Goal: Check status: Check status

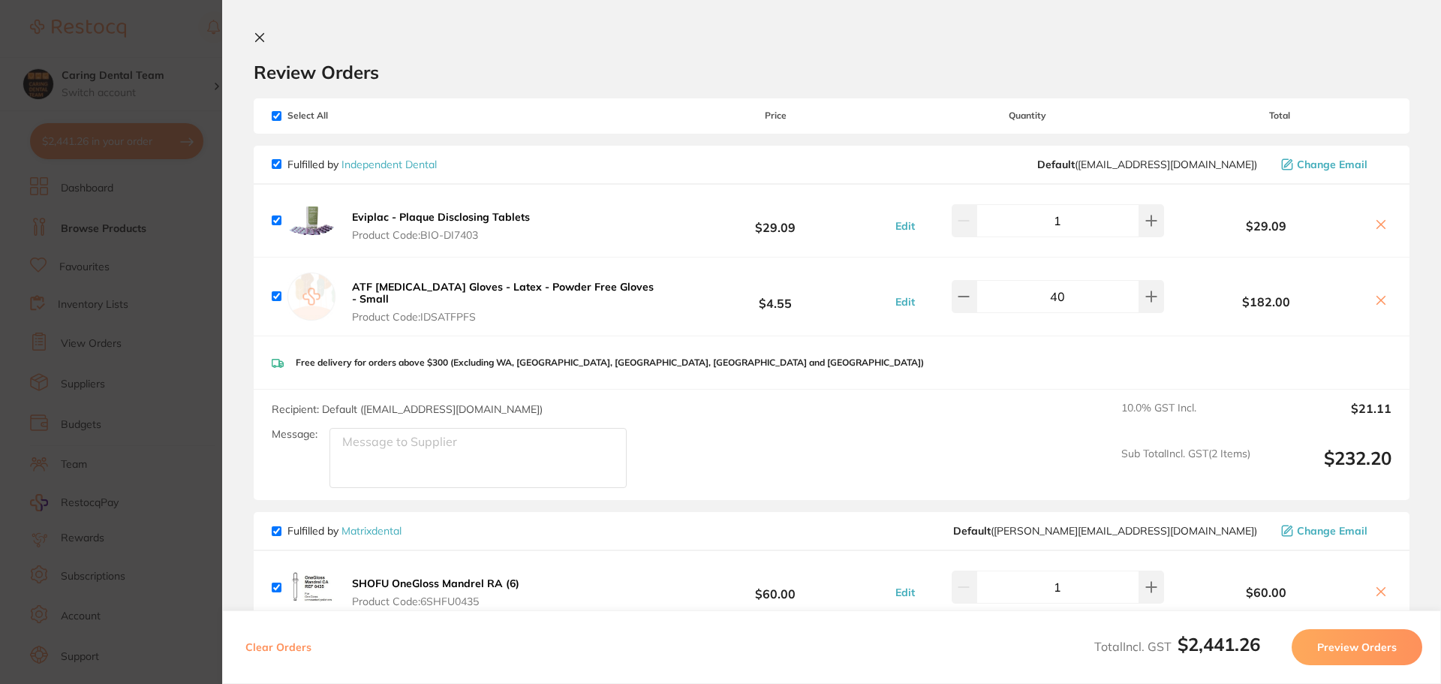
scroll to position [826, 0]
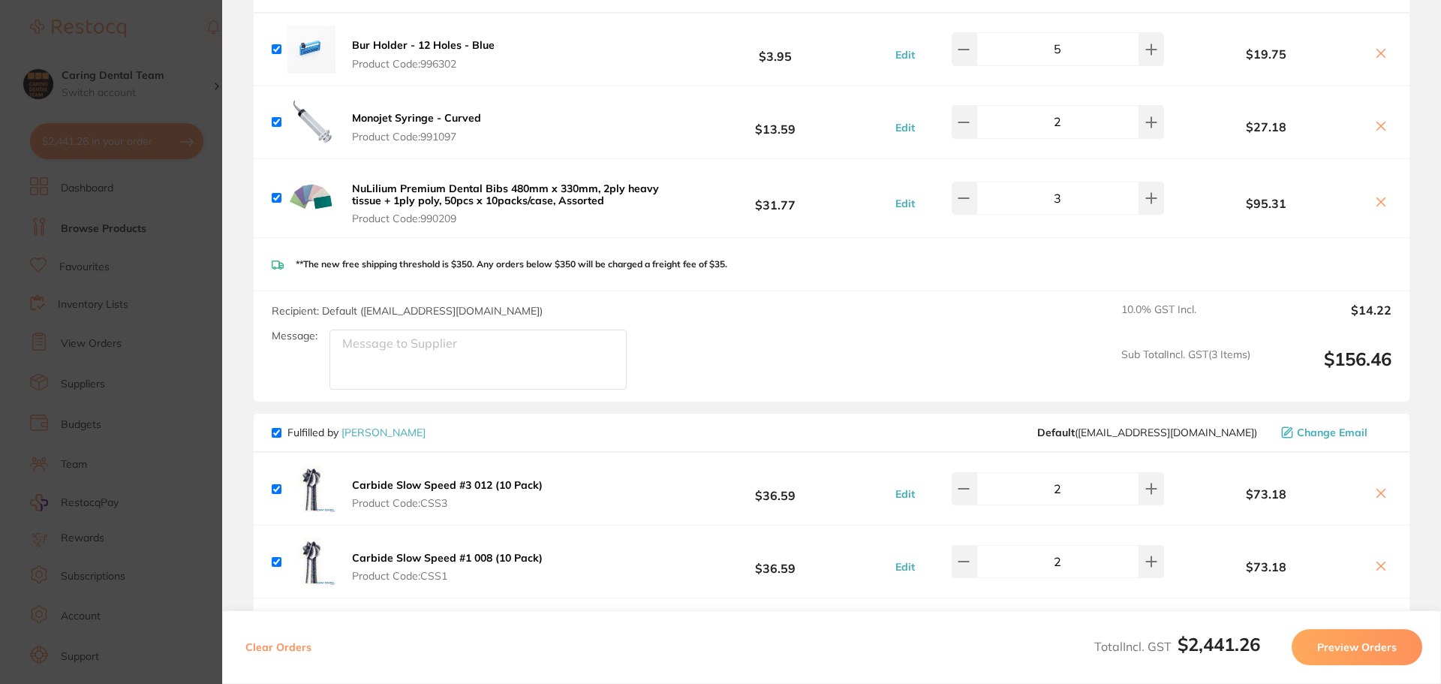
click at [196, 214] on section "Update RRP Set your pre negotiated price for this item. Item Agreed RRP (excl. …" at bounding box center [720, 342] width 1441 height 684
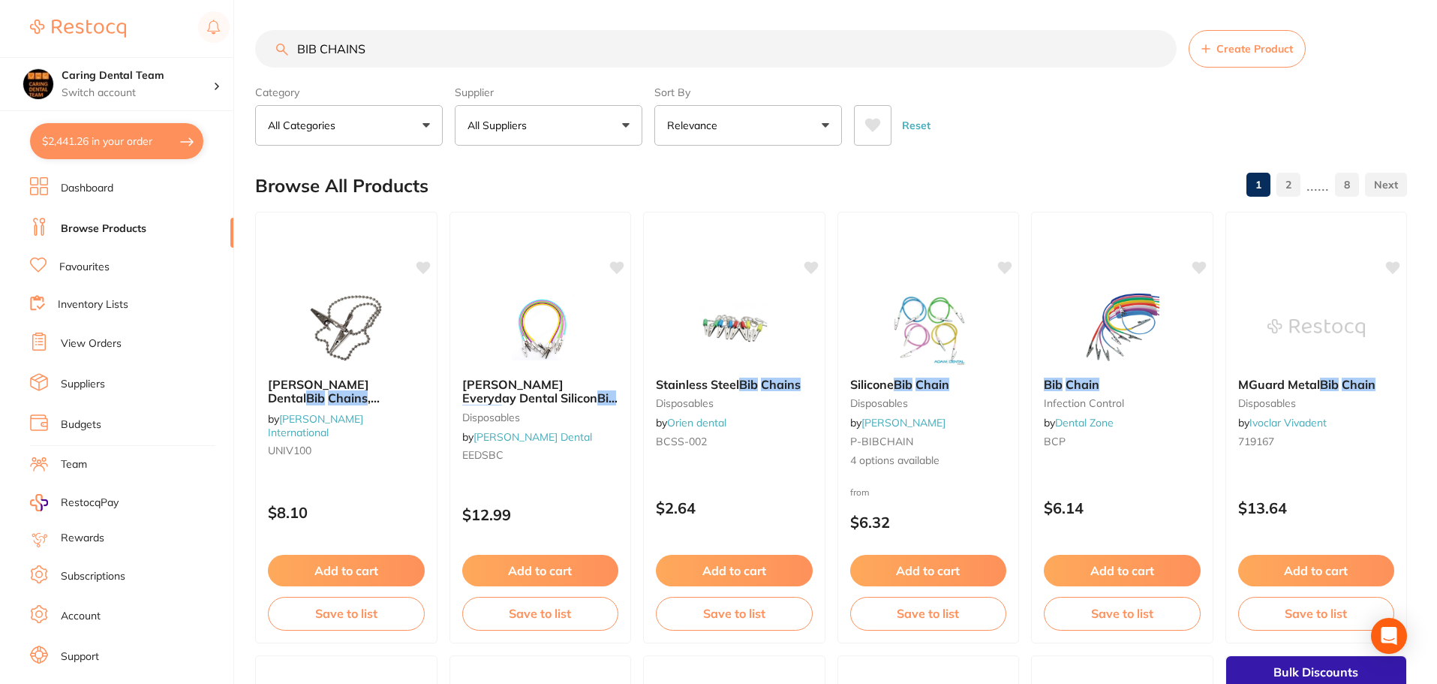
drag, startPoint x: 567, startPoint y: 42, endPoint x: 0, endPoint y: 39, distance: 566.7
click at [0, 39] on div "$2,441.26 Caring Dental Team Switch account Caring Dental Team $2,441.26 in you…" at bounding box center [718, 342] width 1437 height 684
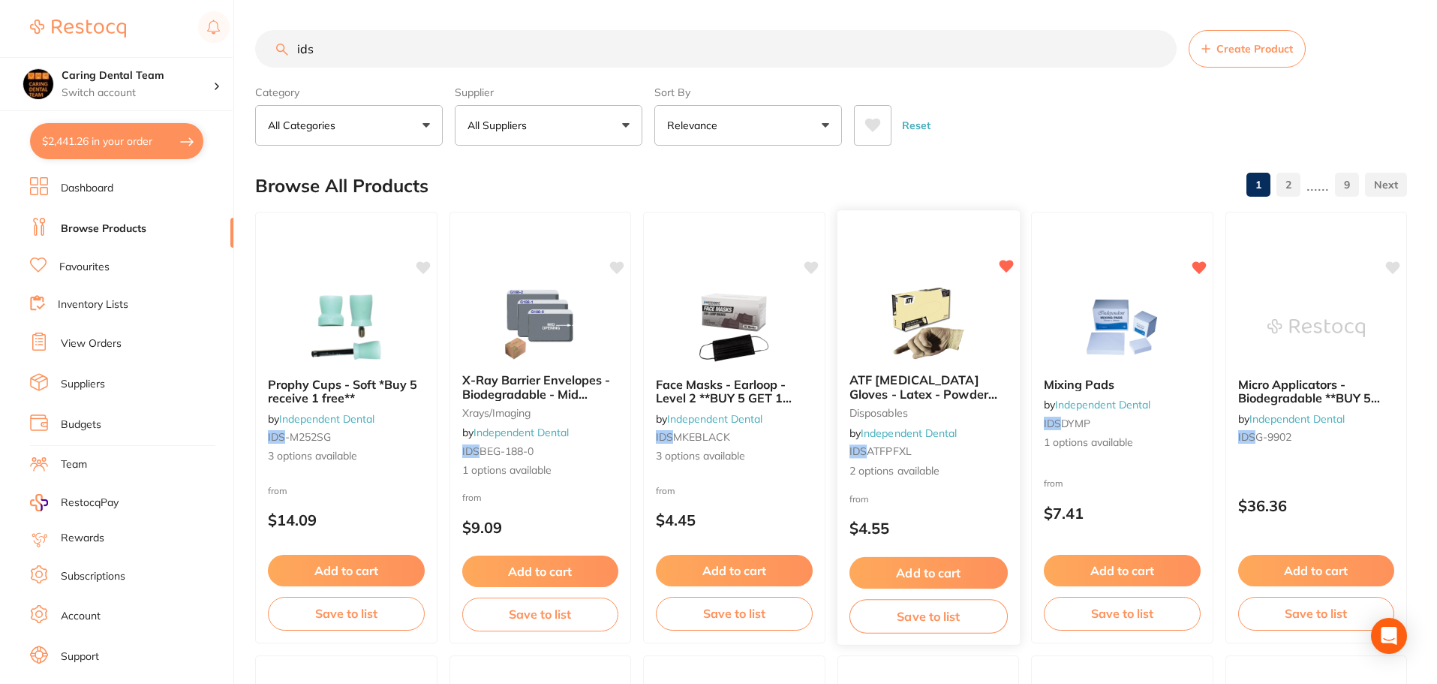
click at [880, 311] on img at bounding box center [928, 323] width 98 height 76
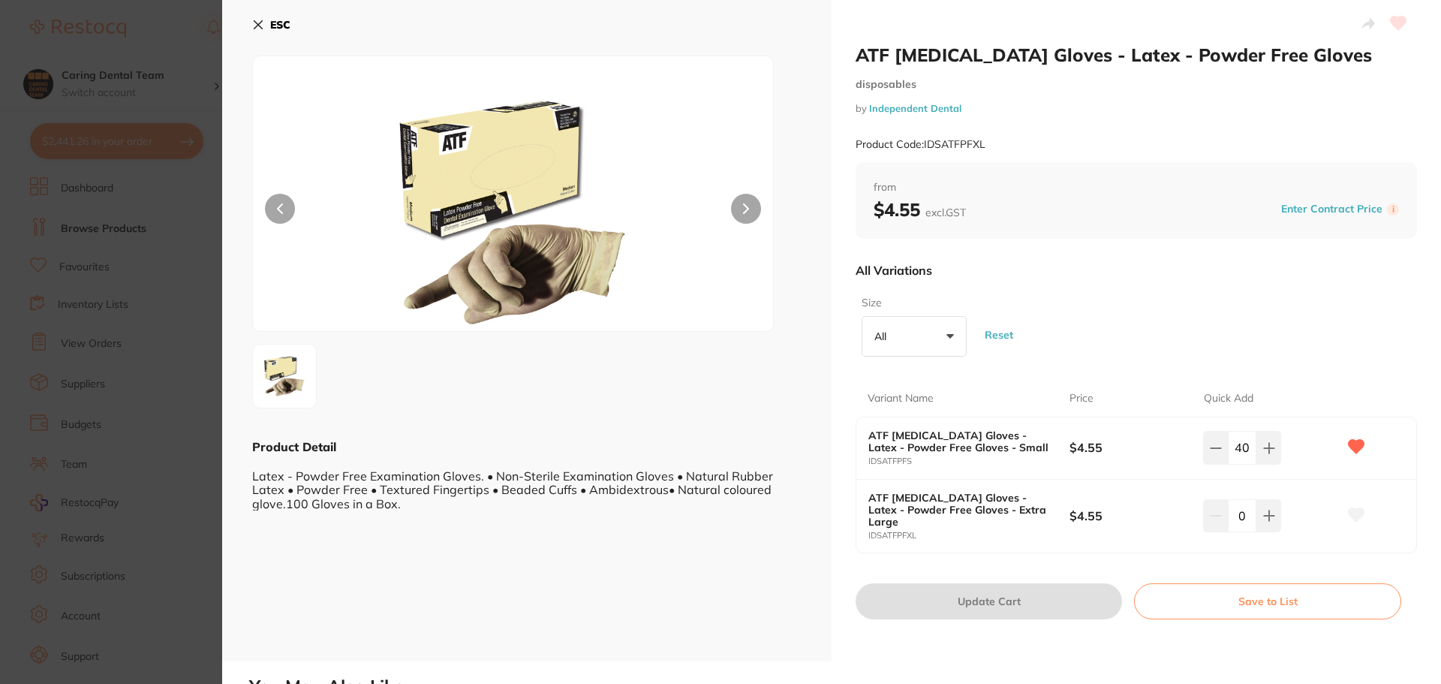
click at [944, 334] on button "All +0" at bounding box center [914, 336] width 105 height 41
click at [998, 271] on div "All Variations" at bounding box center [1136, 270] width 561 height 39
click at [254, 19] on icon at bounding box center [258, 25] width 12 height 12
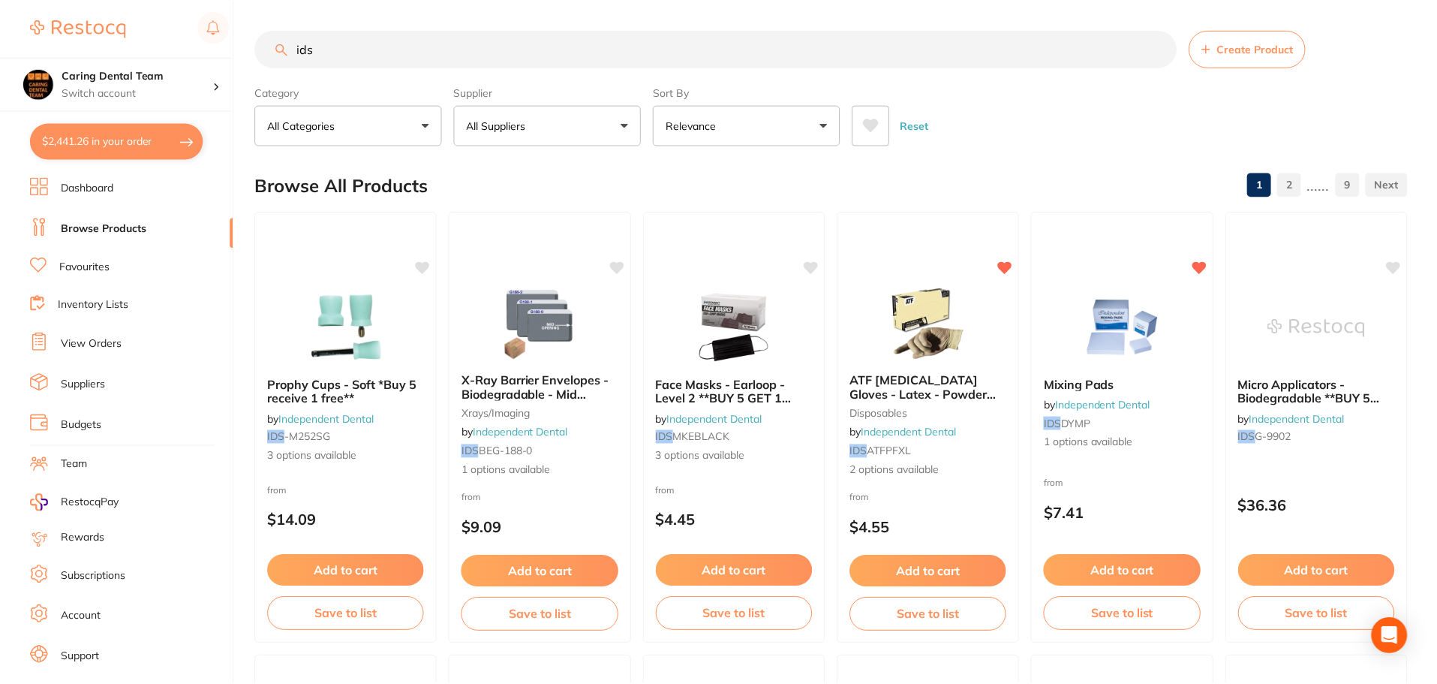
scroll to position [1, 0]
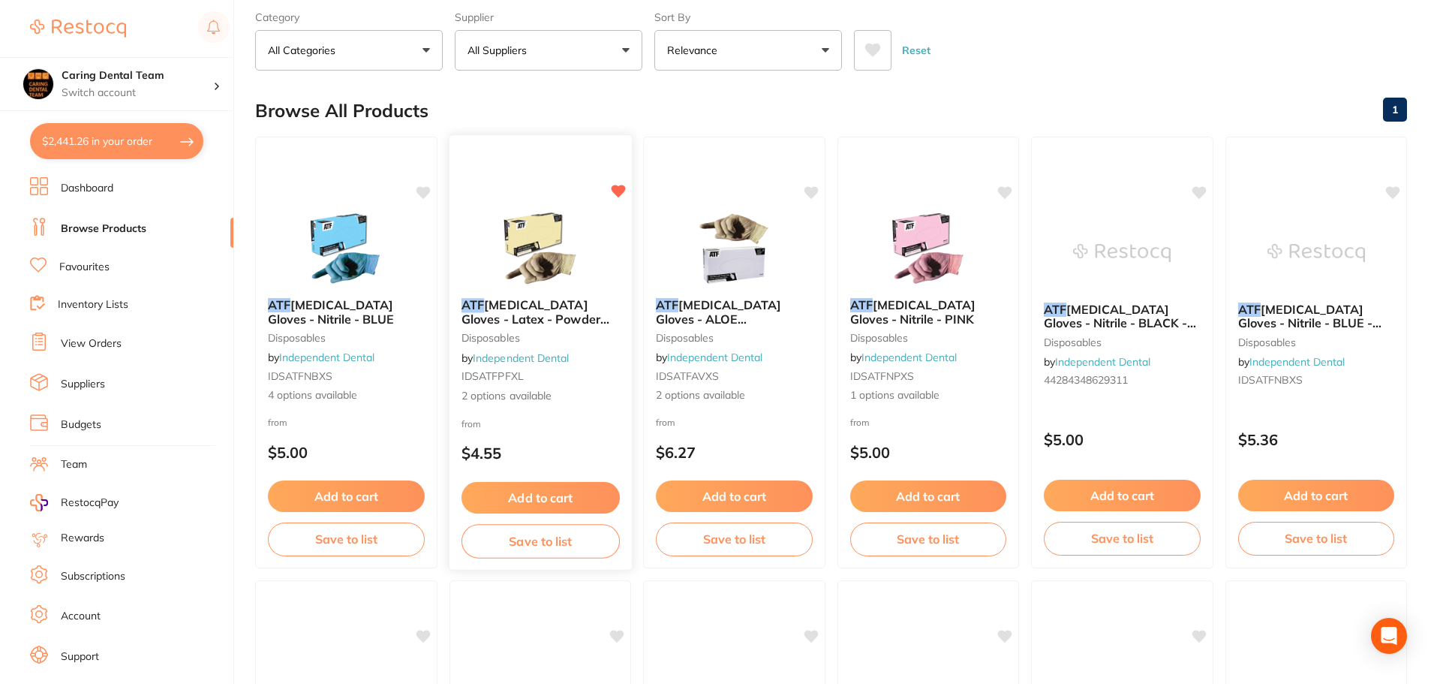
scroll to position [0, 0]
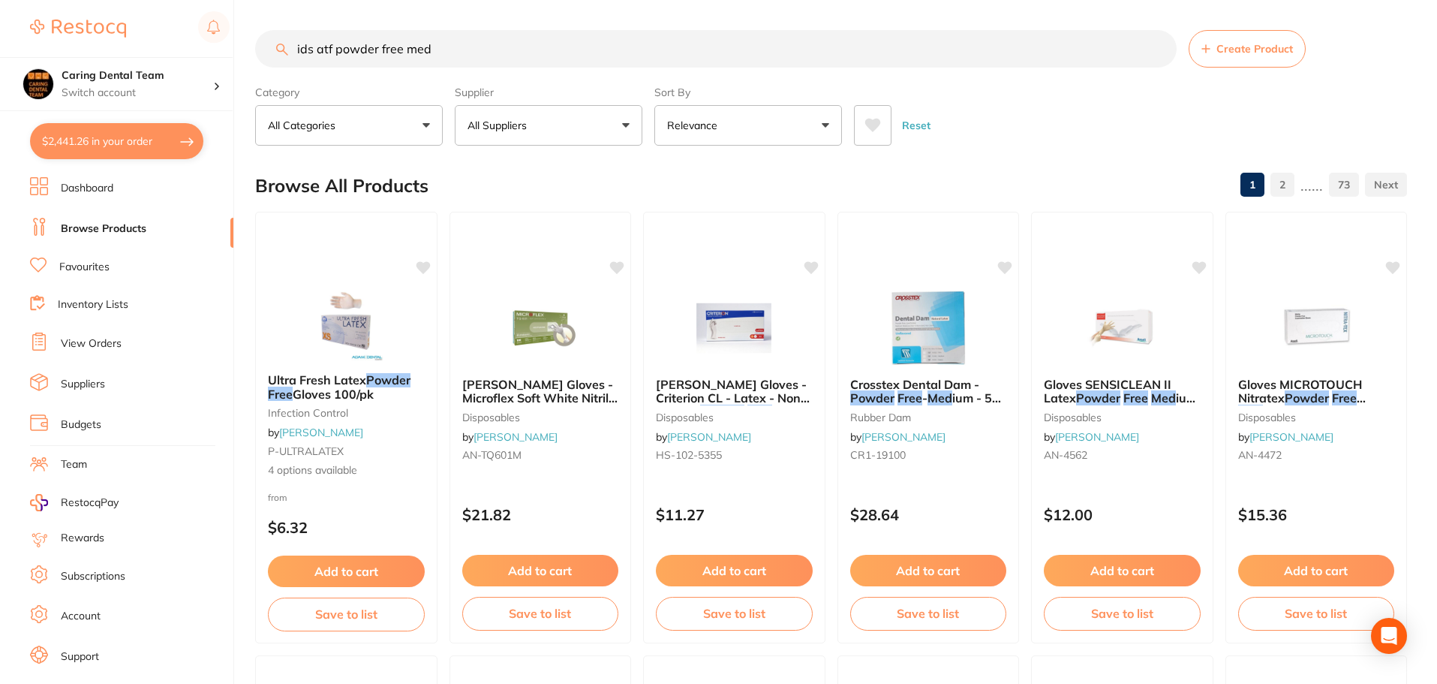
type input "ids atf powder free med"
click at [113, 336] on li "View Orders" at bounding box center [131, 344] width 203 height 23
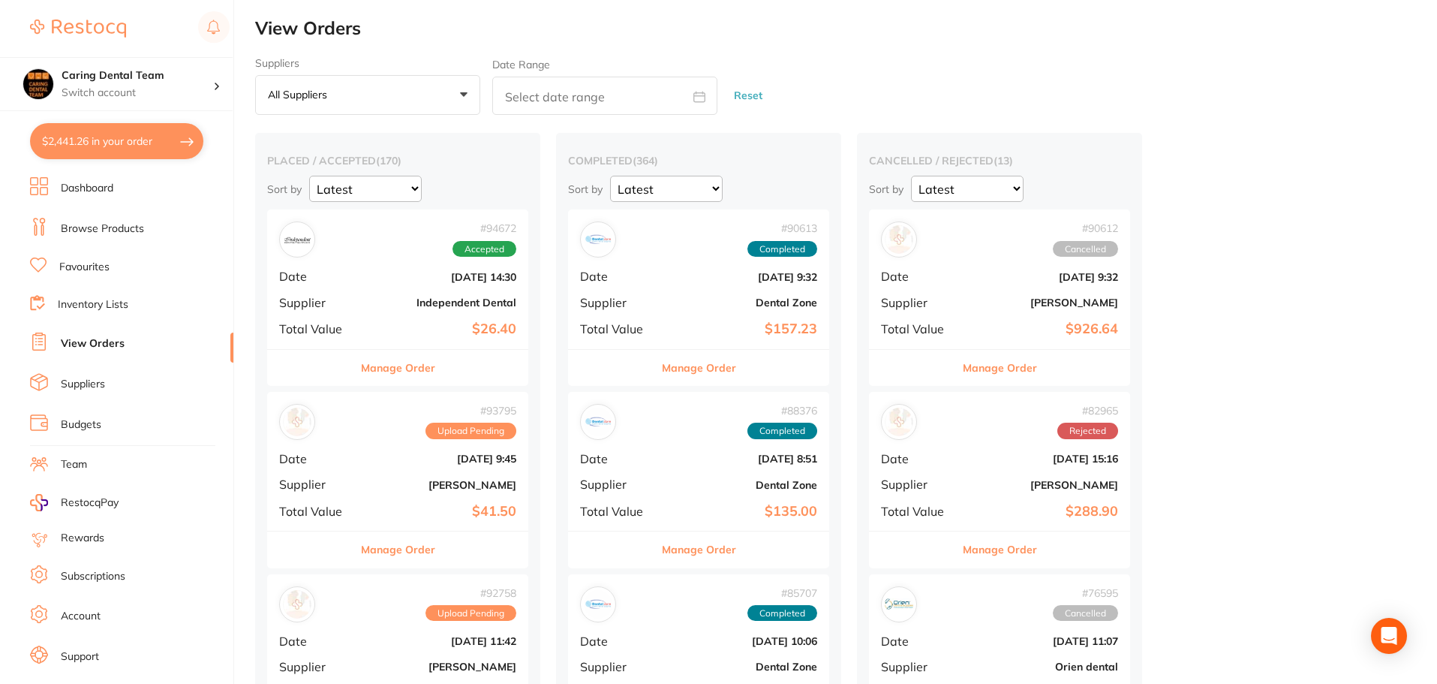
click at [399, 286] on div "# 94672 Accepted Date [DATE] 14:30 Supplier Independent Dental Total Value $26.…" at bounding box center [397, 278] width 261 height 139
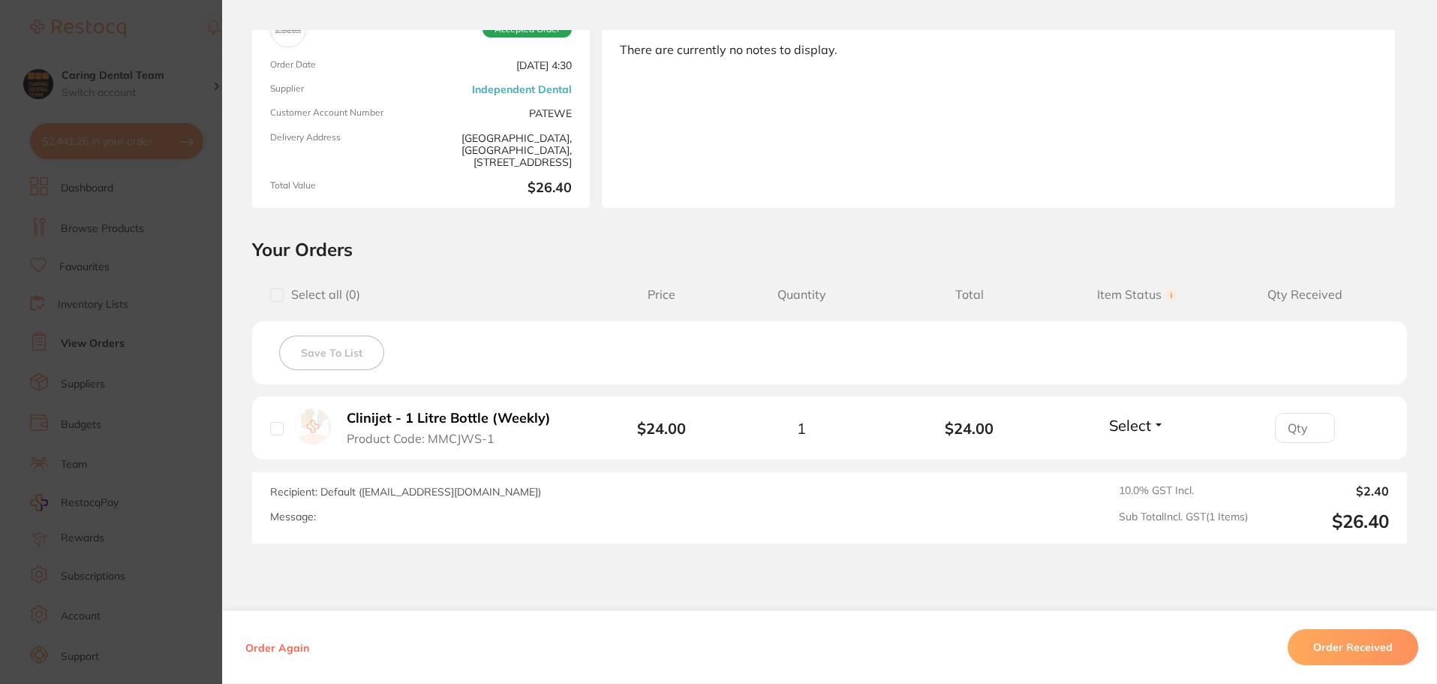
scroll to position [214, 0]
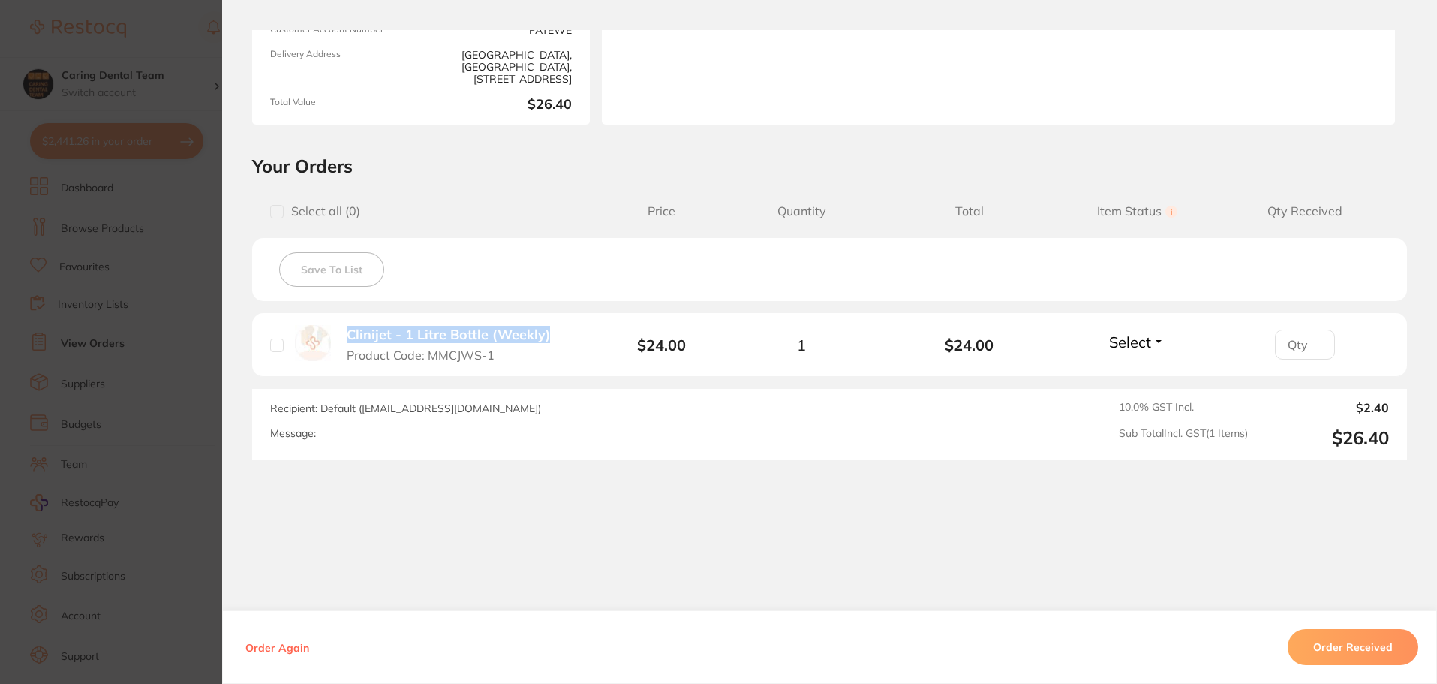
drag, startPoint x: 333, startPoint y: 333, endPoint x: 561, endPoint y: 337, distance: 228.2
click at [561, 337] on div "Clinijet - 1 Litre Bottle (Weekly) Product Code: MMCJWS-1" at bounding box center [429, 344] width 319 height 39
drag, startPoint x: 562, startPoint y: 338, endPoint x: 334, endPoint y: 335, distance: 228.2
click at [507, 328] on b "Clinijet - 1 Litre Bottle (Weekly)" at bounding box center [448, 335] width 203 height 16
click at [335, 328] on section at bounding box center [718, 342] width 1437 height 684
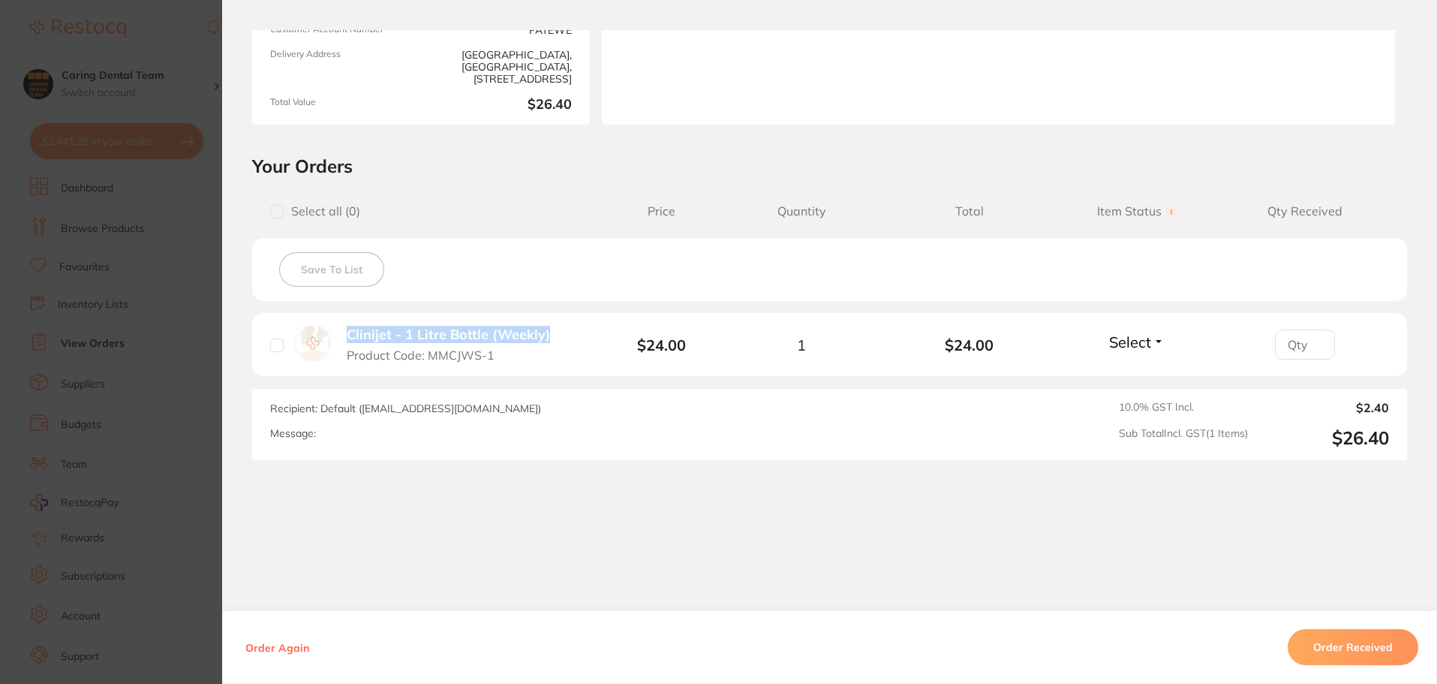
click at [334, 335] on span "Total Value" at bounding box center [316, 329] width 75 height 14
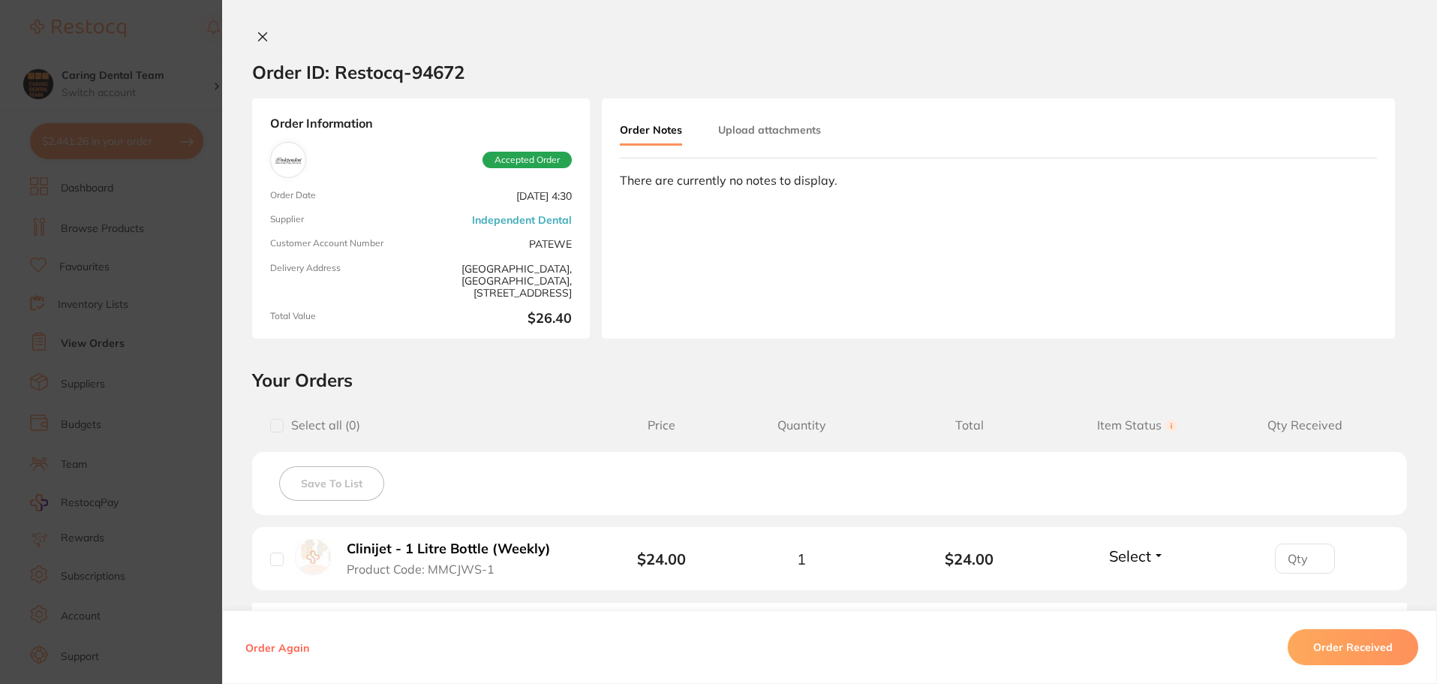
scroll to position [1, 0]
